Goal: Information Seeking & Learning: Learn about a topic

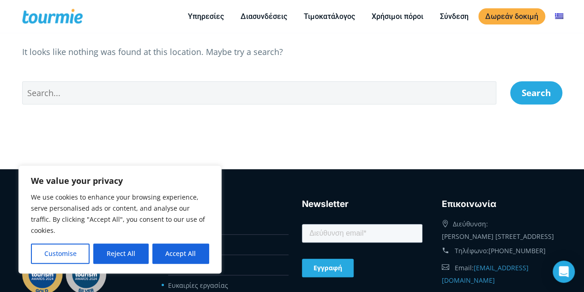
scroll to position [119, 0]
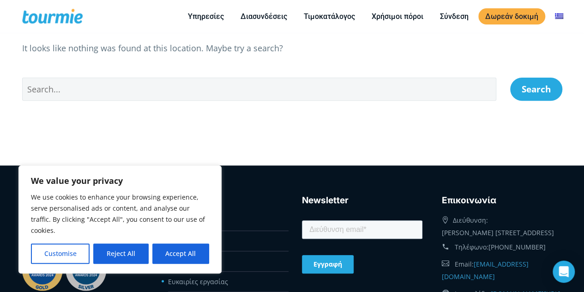
click at [242, 85] on input "text" at bounding box center [259, 89] width 475 height 23
type input "b"
type input "μίσθωση"
click at [553, 97] on button "Search" at bounding box center [537, 89] width 52 height 23
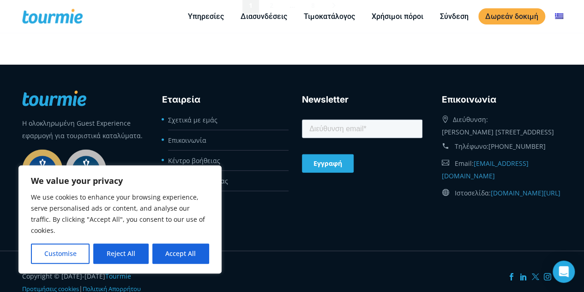
scroll to position [1339, 0]
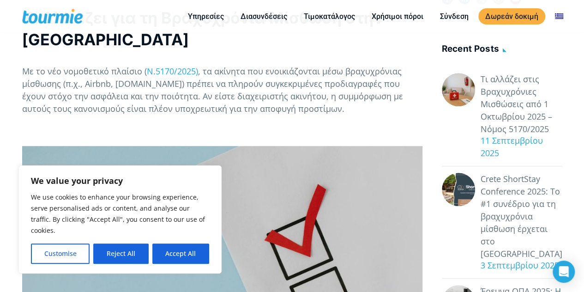
scroll to position [237, 0]
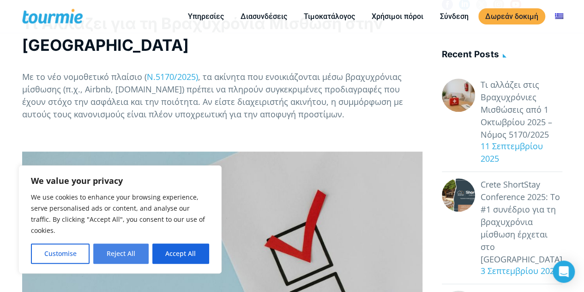
click at [146, 254] on button "Reject All" at bounding box center [120, 253] width 55 height 20
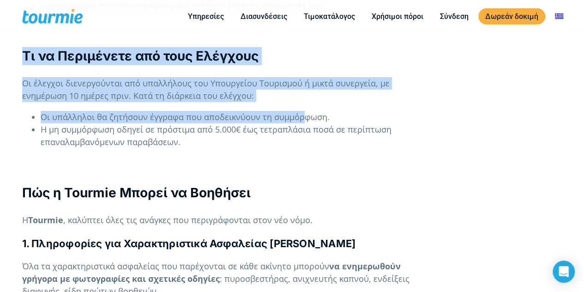
scroll to position [1547, 0]
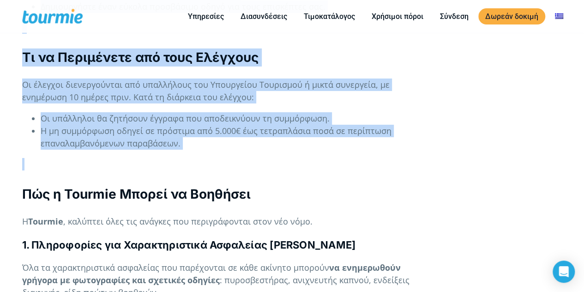
drag, startPoint x: 21, startPoint y: 94, endPoint x: 287, endPoint y: 129, distance: 268.5
copy div "Τι Αλλάζει για τη Βραχυχρόνια Μίσθωση στην Ελλάδα Με το νέο νομοθετικό πλαίσιο …"
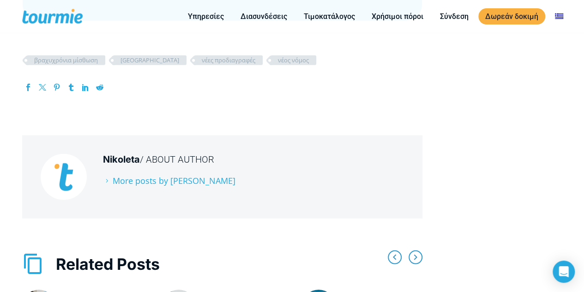
scroll to position [2975, 0]
